Goal: Find specific page/section: Find specific page/section

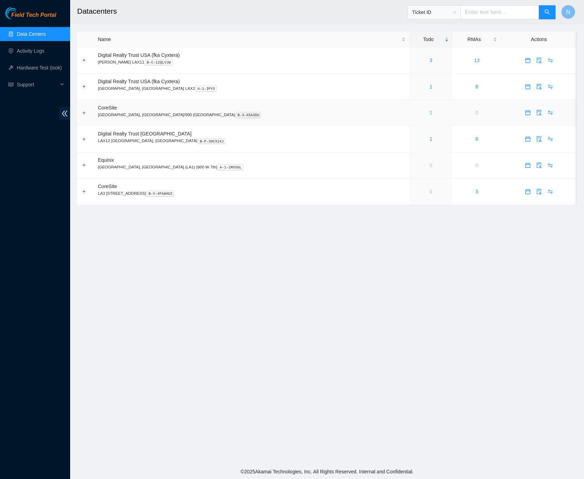
click at [430, 113] on link "1" at bounding box center [431, 113] width 3 height 6
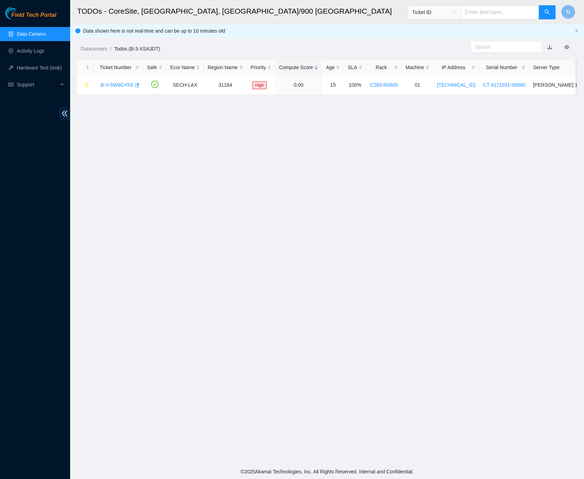
click at [43, 34] on link "Data Centers" at bounding box center [31, 34] width 29 height 6
